Goal: Task Accomplishment & Management: Manage account settings

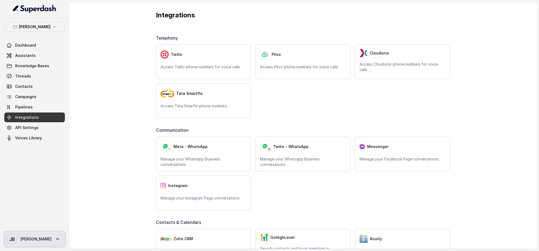
click at [26, 238] on span "[PERSON_NAME]" at bounding box center [36, 238] width 31 height 5
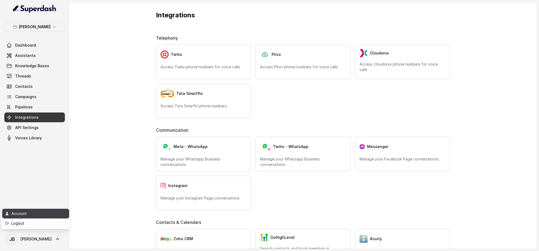
click at [26, 213] on div "Account" at bounding box center [34, 213] width 46 height 6
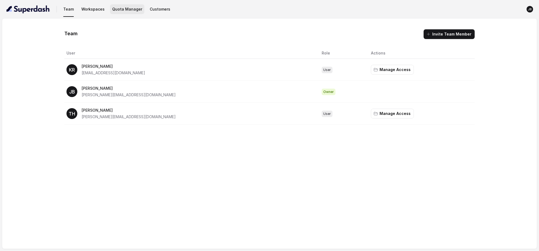
click at [131, 10] on button "Quota Manager" at bounding box center [127, 9] width 34 height 10
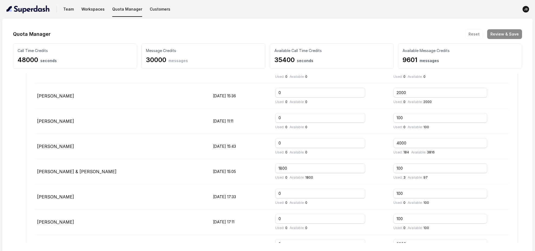
scroll to position [138, 0]
drag, startPoint x: 410, startPoint y: 167, endPoint x: 390, endPoint y: 166, distance: 19.8
click at [390, 166] on tr "[PERSON_NAME] & [PERSON_NAME] [DATE] 15:05 1800 Used: 0 Available: 1800 100 Use…" at bounding box center [272, 170] width 474 height 25
drag, startPoint x: 412, startPoint y: 165, endPoint x: 394, endPoint y: 165, distance: 17.0
click at [394, 165] on td "10000 Used: 3 Available: 9997" at bounding box center [449, 170] width 120 height 25
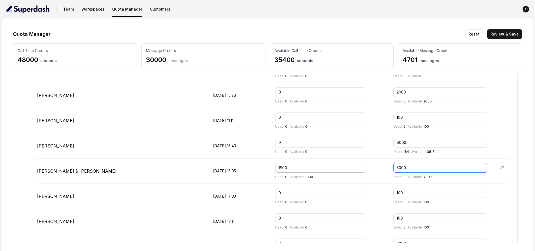
type input "5000"
drag, startPoint x: 297, startPoint y: 168, endPoint x: 269, endPoint y: 166, distance: 27.9
click at [269, 166] on tr "[PERSON_NAME] & [PERSON_NAME] [DATE] 15:05 1800 Used: 0 Available: 1800 5000 Us…" at bounding box center [272, 170] width 474 height 25
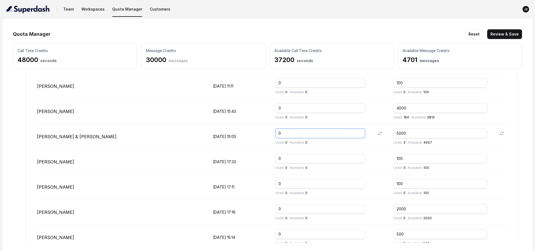
scroll to position [167, 0]
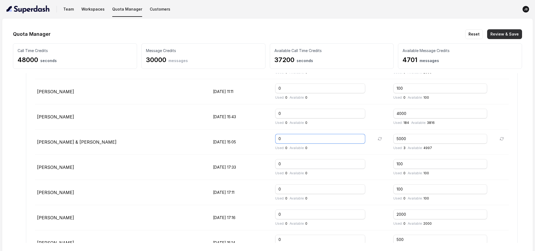
type input "0"
click at [504, 36] on button "Review & Save" at bounding box center [505, 34] width 35 height 10
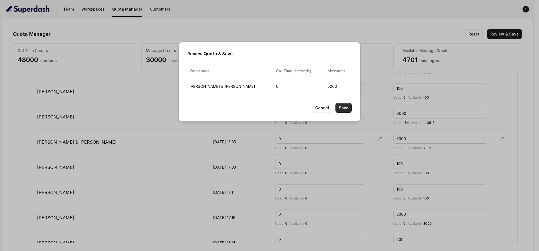
click at [342, 107] on button "Save" at bounding box center [344, 108] width 16 height 10
